Goal: Task Accomplishment & Management: Use online tool/utility

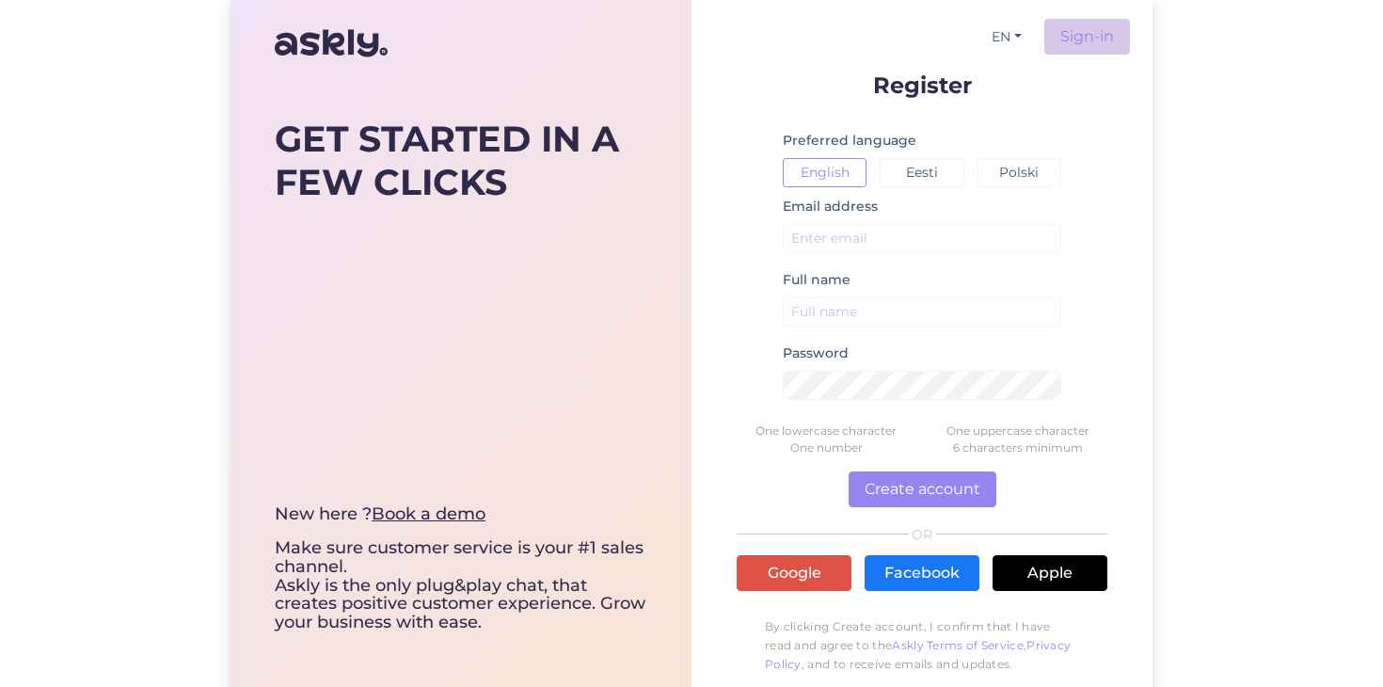
click at [1090, 33] on link "Sign-in" at bounding box center [1087, 37] width 86 height 36
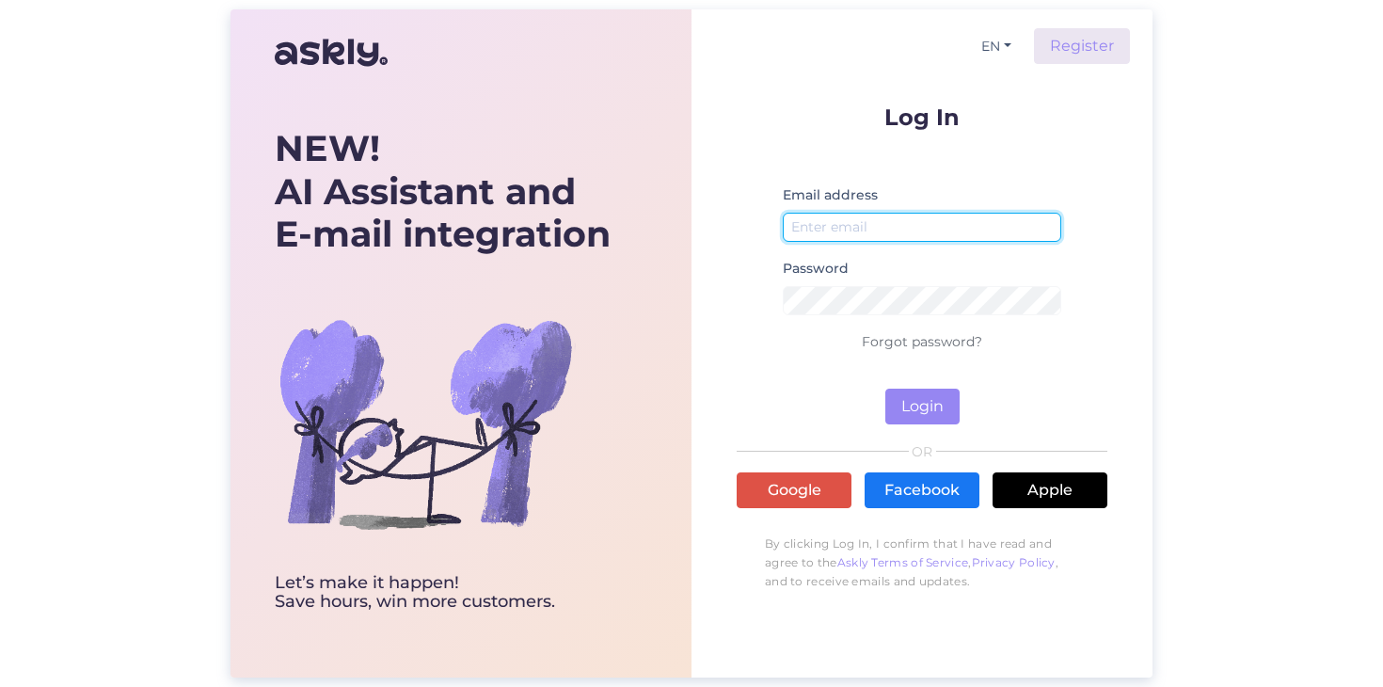
type input "[EMAIL_ADDRESS][DOMAIN_NAME]"
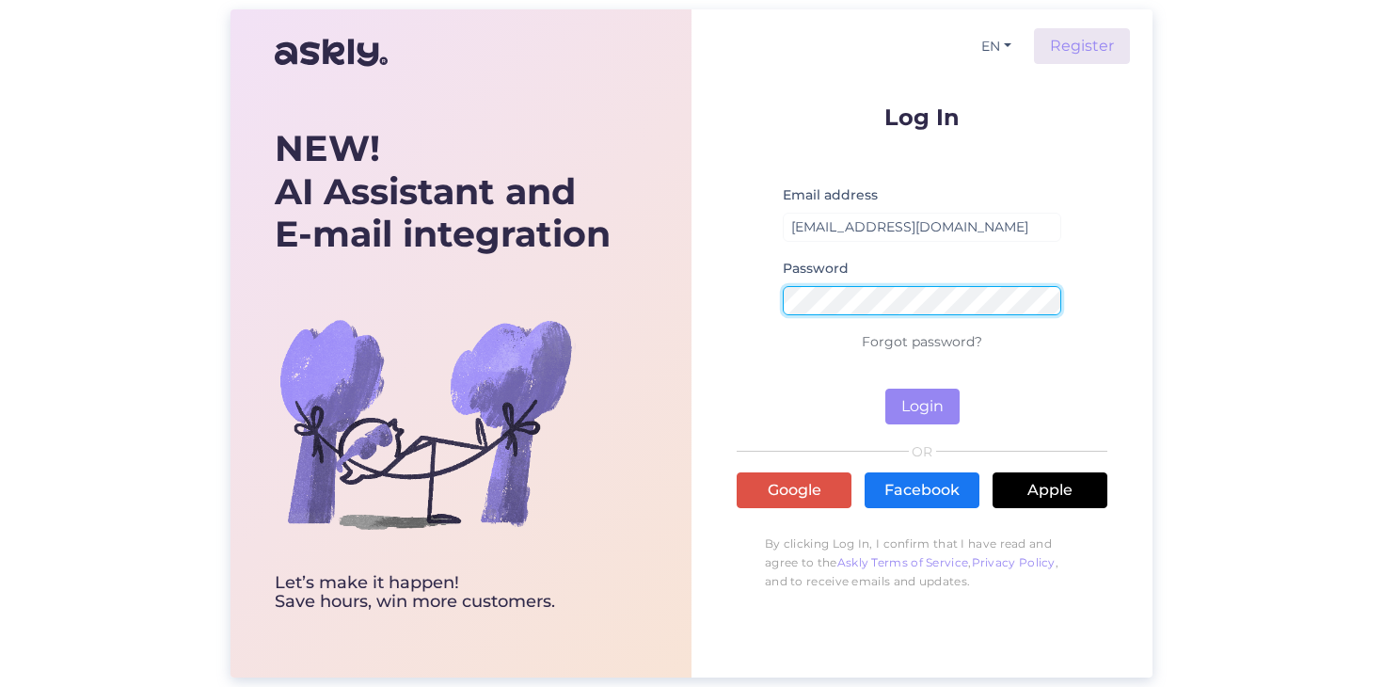
click at [922, 406] on button "Login" at bounding box center [922, 406] width 74 height 36
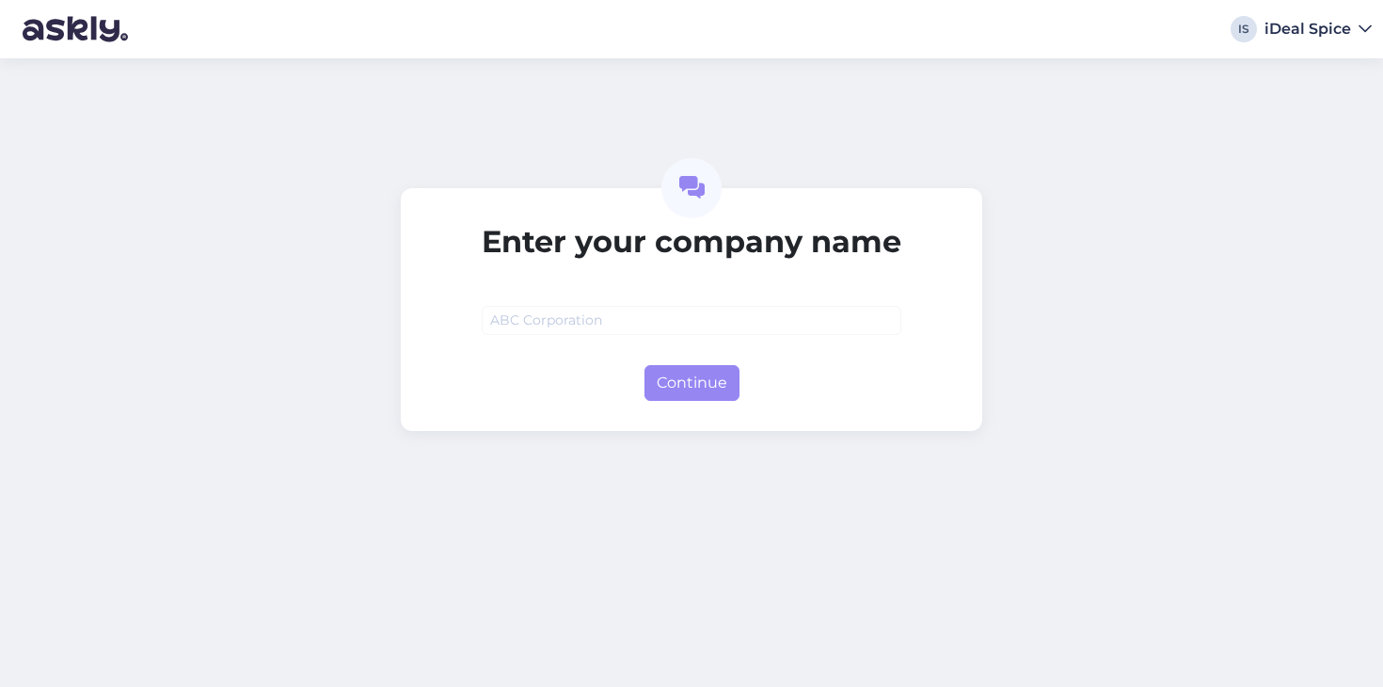
type input "C"
type input "C&C"
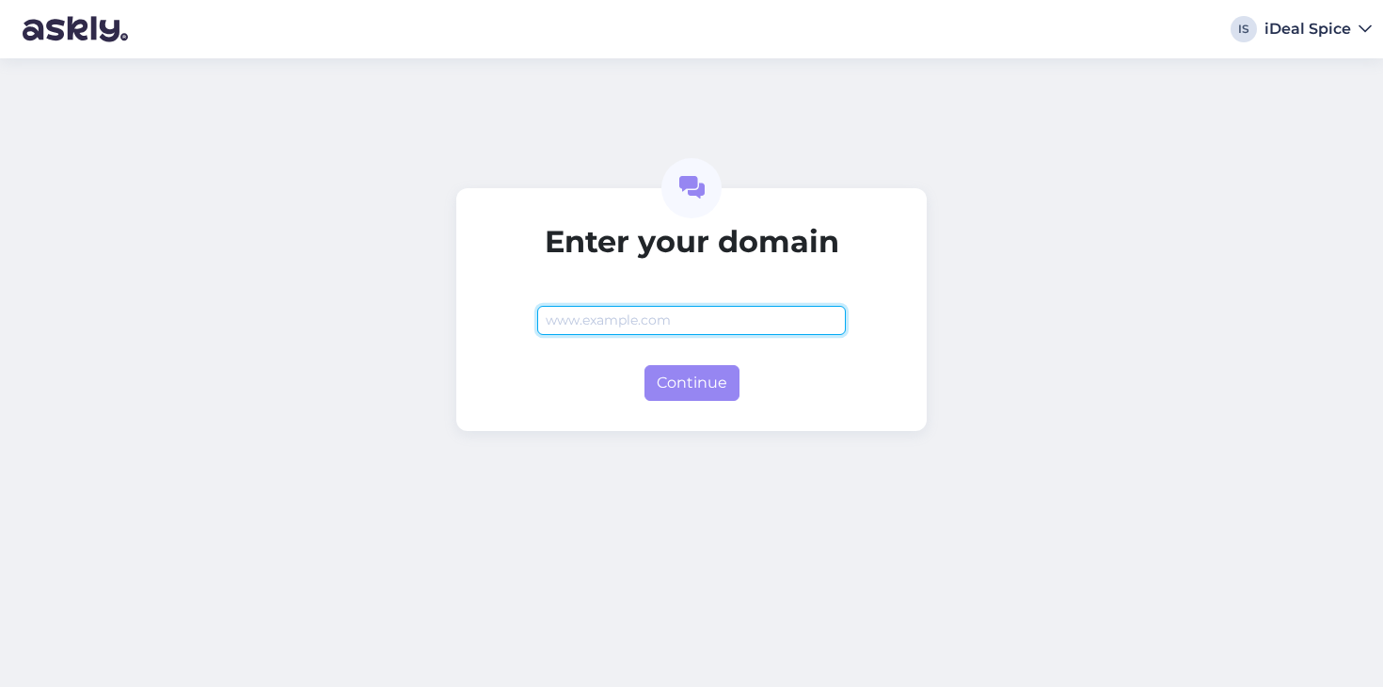
paste input "[URL][DOMAIN_NAME]"
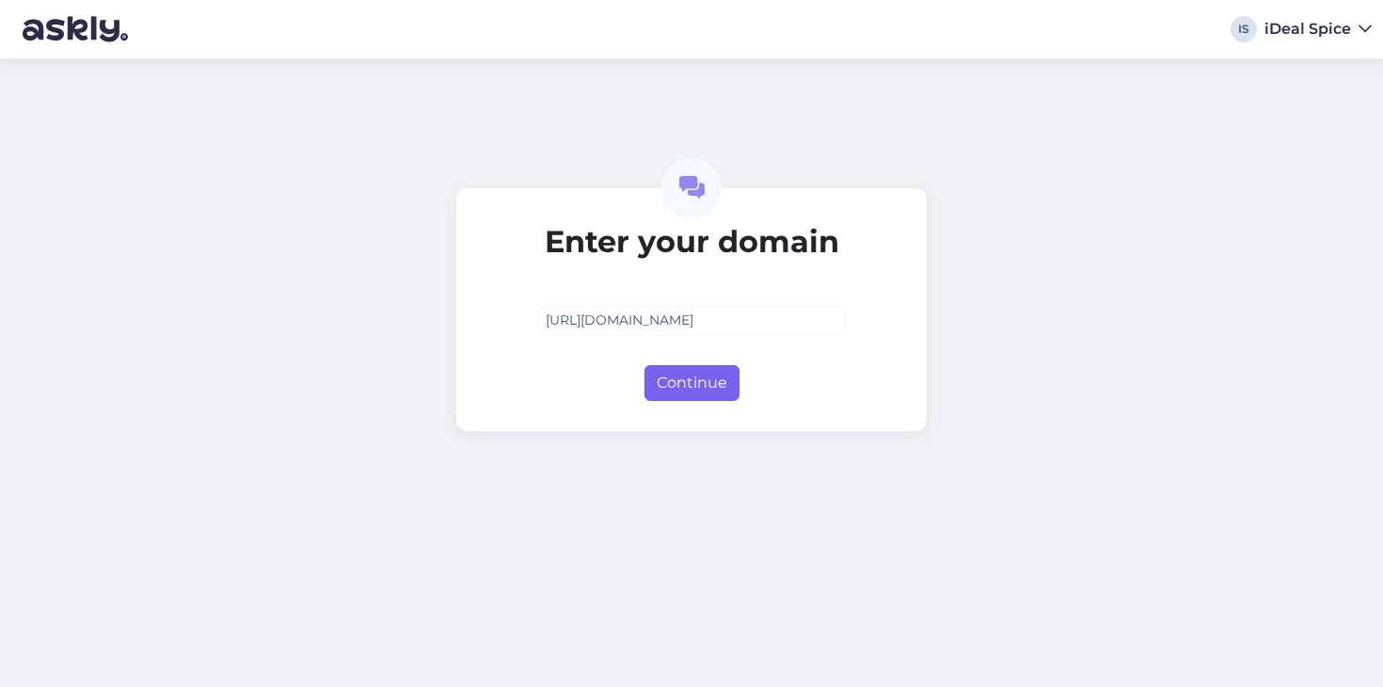
click at [688, 382] on button "Continue" at bounding box center [691, 383] width 95 height 36
type input "[DOMAIN_NAME]"
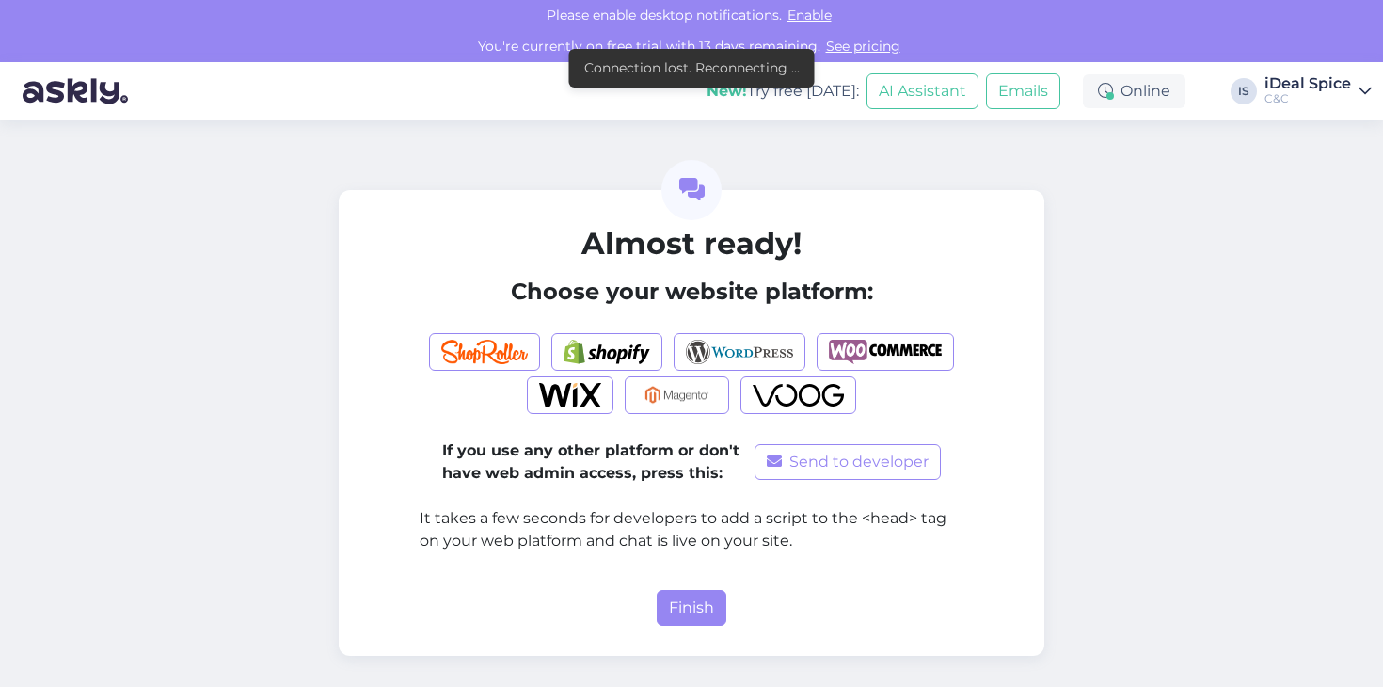
click at [666, 390] on div "If you use any other platform or don't have web admin access, press this: Send …" at bounding box center [692, 440] width 544 height 254
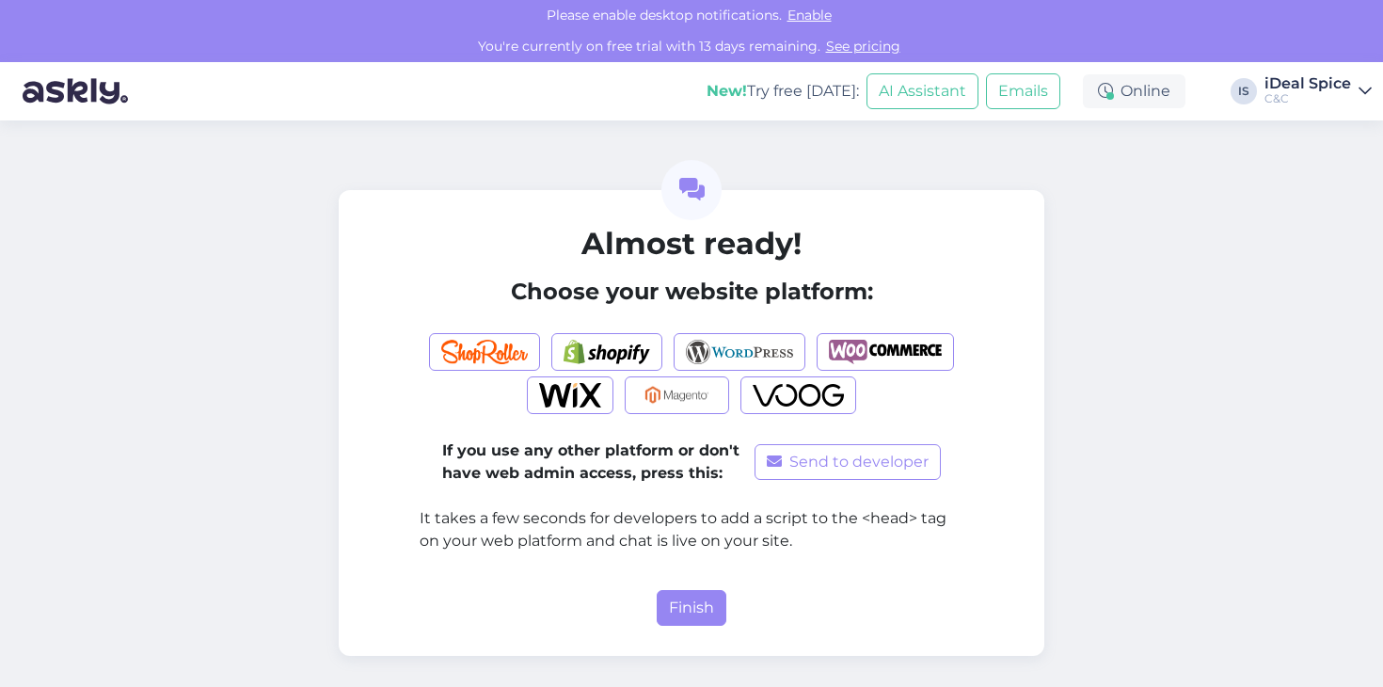
click at [1316, 98] on div "C&C" at bounding box center [1307, 98] width 87 height 15
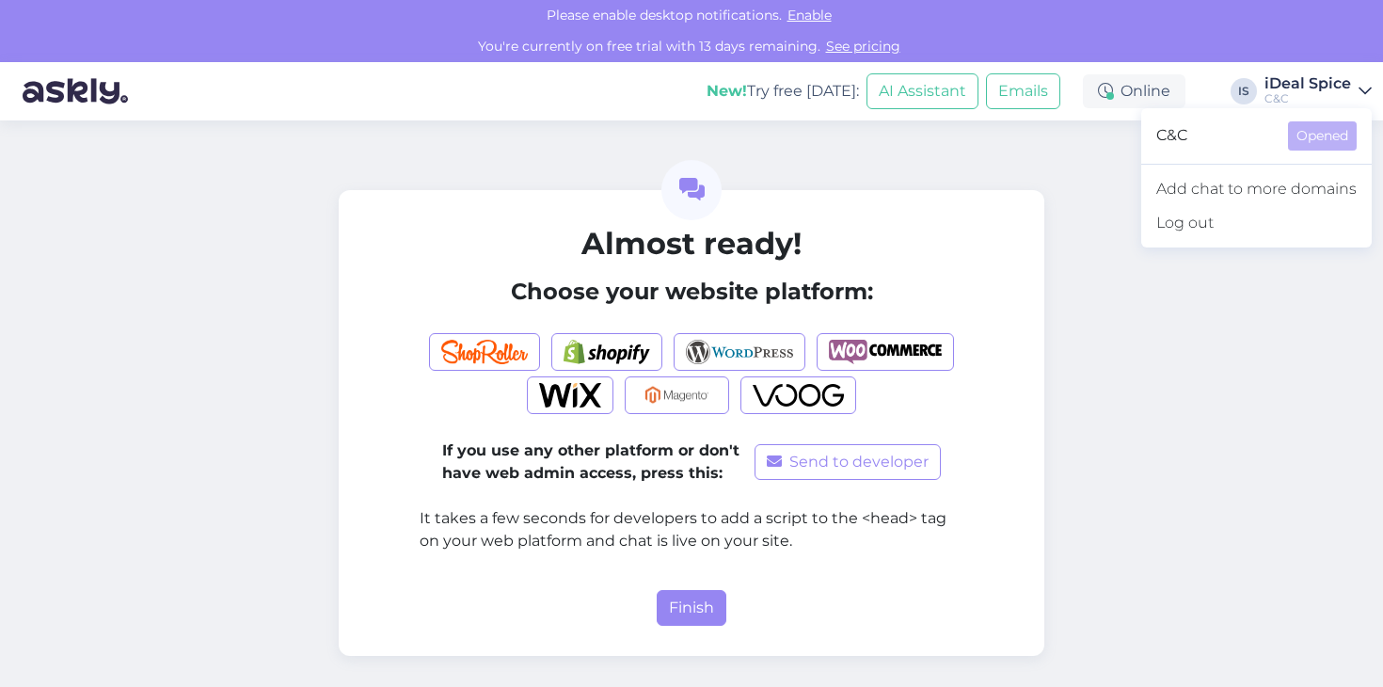
click at [1270, 88] on div "iDeal Spice" at bounding box center [1307, 83] width 87 height 15
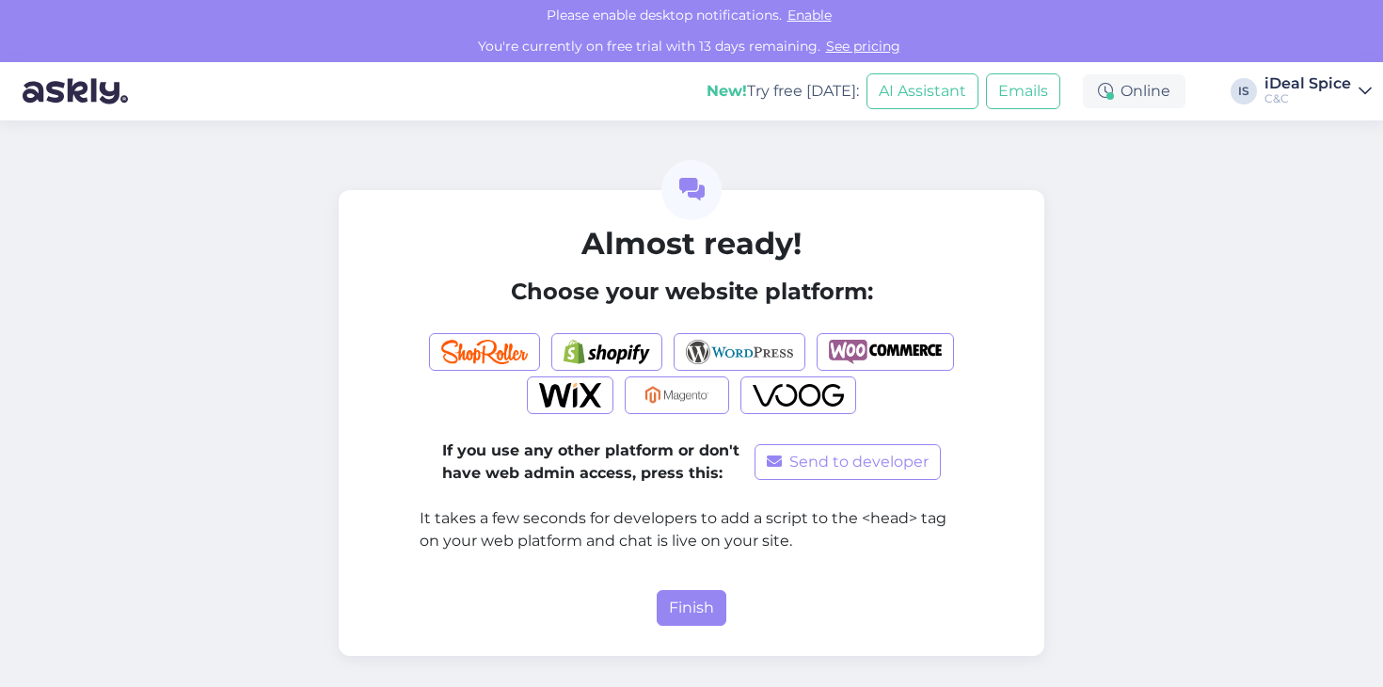
click at [1250, 90] on div "IS" at bounding box center [1243, 91] width 26 height 26
click at [1286, 89] on div "iDeal Spice" at bounding box center [1307, 83] width 87 height 15
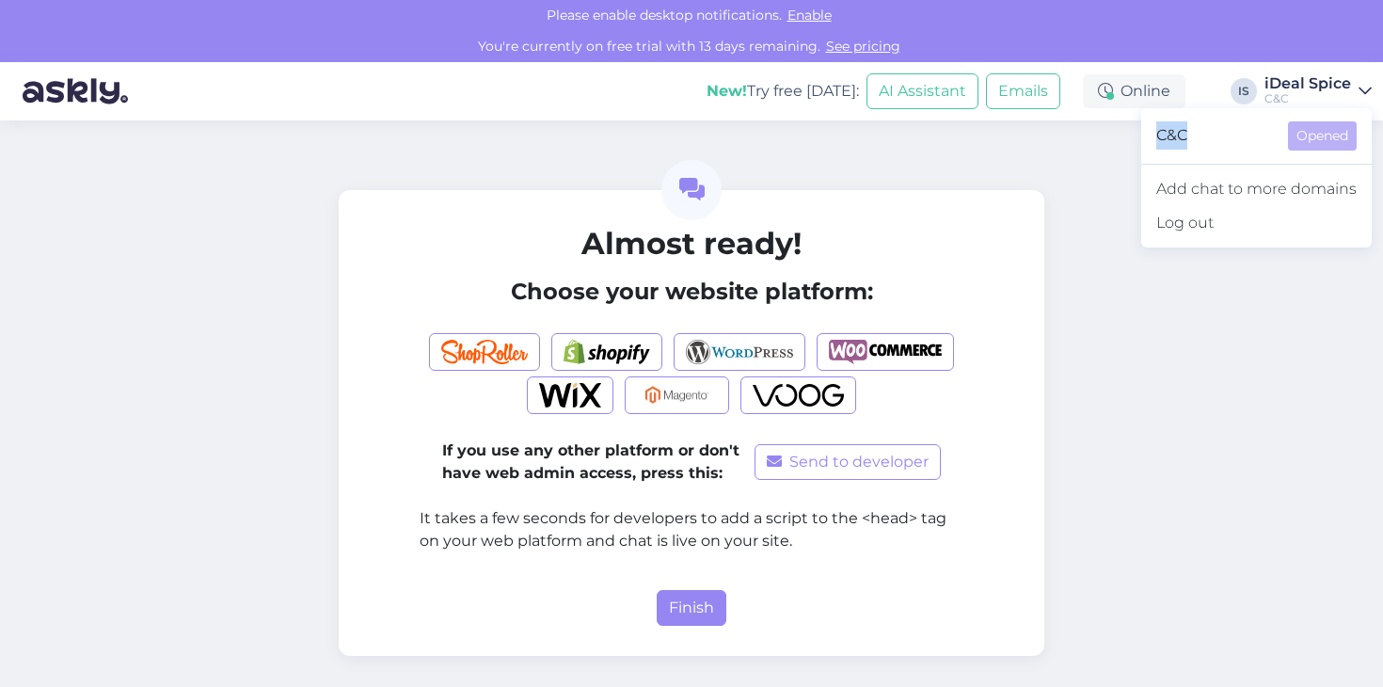
drag, startPoint x: 1187, startPoint y: 135, endPoint x: 1156, endPoint y: 135, distance: 31.1
click at [1156, 135] on div "C&C Opened" at bounding box center [1256, 136] width 230 height 40
click at [1205, 148] on span "C&C" at bounding box center [1214, 135] width 117 height 29
click at [1292, 91] on div "C&C" at bounding box center [1307, 98] width 87 height 15
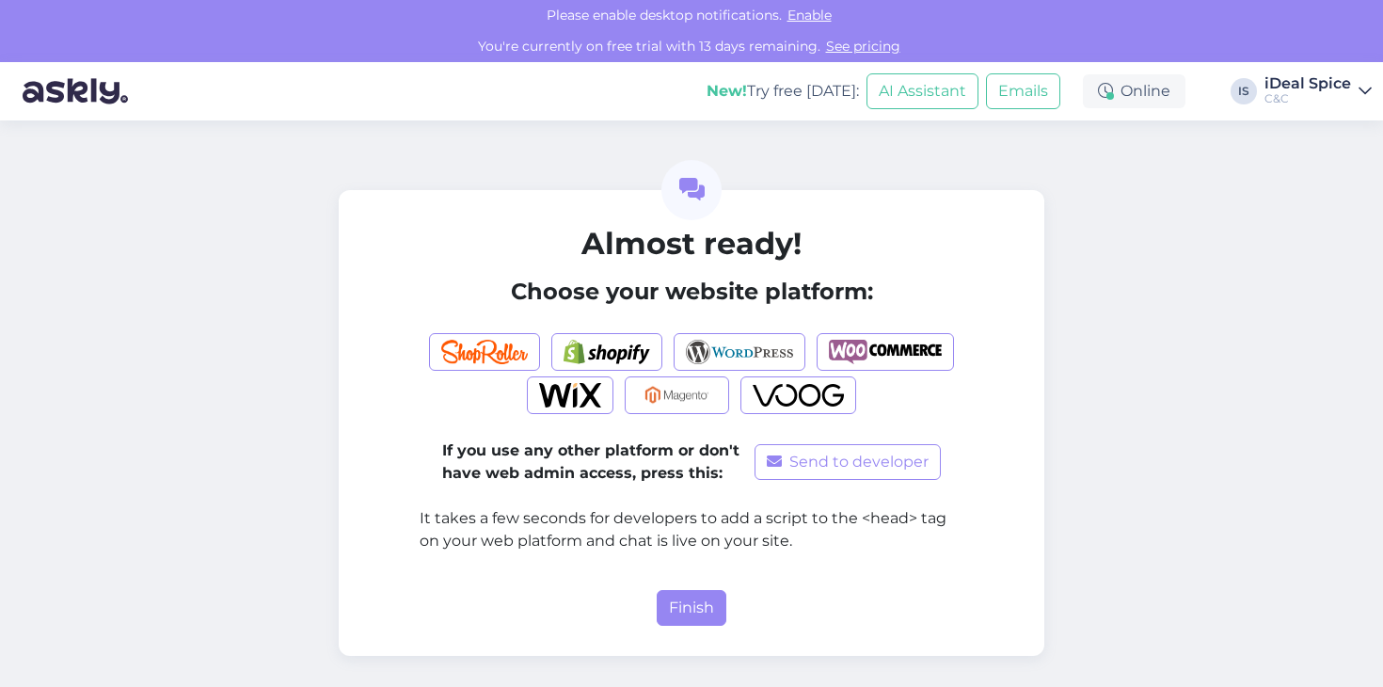
click at [1292, 87] on div "iDeal Spice" at bounding box center [1307, 83] width 87 height 15
